Goal: Download file/media

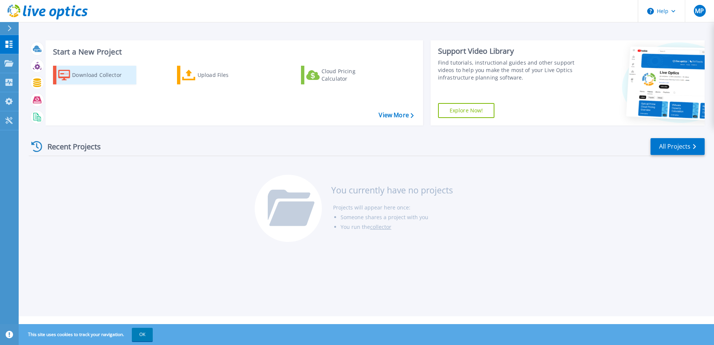
click at [85, 74] on div "Download Collector" at bounding box center [102, 75] width 60 height 15
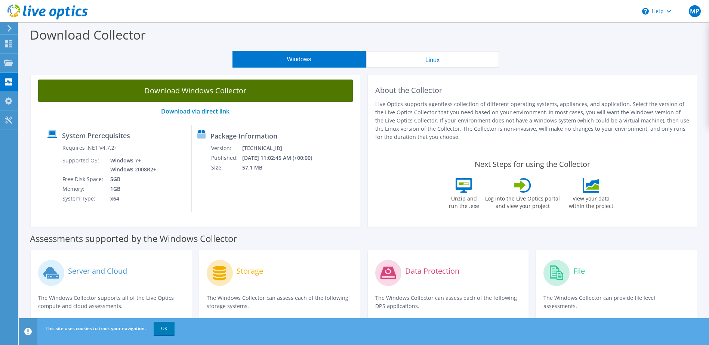
click at [187, 95] on link "Download Windows Collector" at bounding box center [195, 91] width 315 height 22
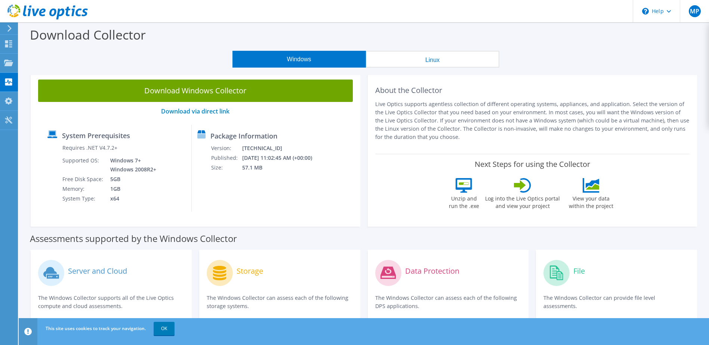
click at [376, 121] on p "Live Optics supports agentless collection of different operating systems, appli…" at bounding box center [532, 120] width 315 height 41
click at [5, 45] on use at bounding box center [8, 43] width 7 height 7
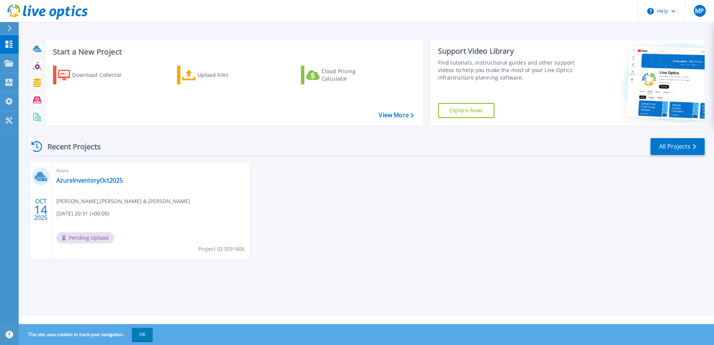
click at [167, 189] on div "Azure AzureInventoryOct2025 Marty Piccinich , Ehrenkranz & Ehrenkranz 10/14/202…" at bounding box center [151, 210] width 198 height 97
click at [12, 47] on icon at bounding box center [9, 44] width 7 height 7
click at [90, 183] on link "AzureInventoryOct2025" at bounding box center [89, 180] width 67 height 7
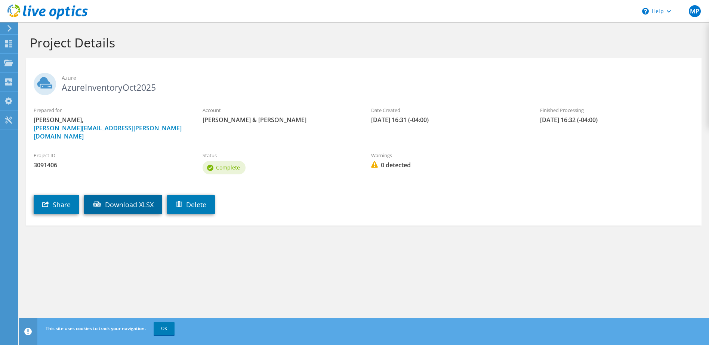
click at [123, 198] on link "Download XLSX" at bounding box center [123, 204] width 78 height 19
